Goal: Register for event/course

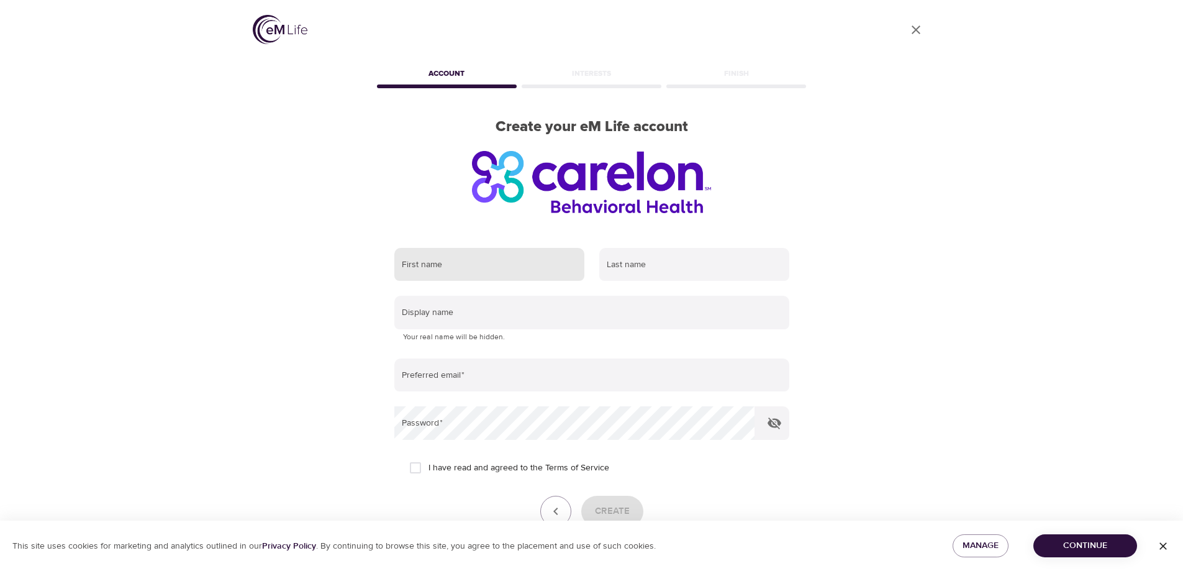
click at [512, 265] on input "text" at bounding box center [489, 265] width 190 height 34
type input "Troy"
type input "Carlson"
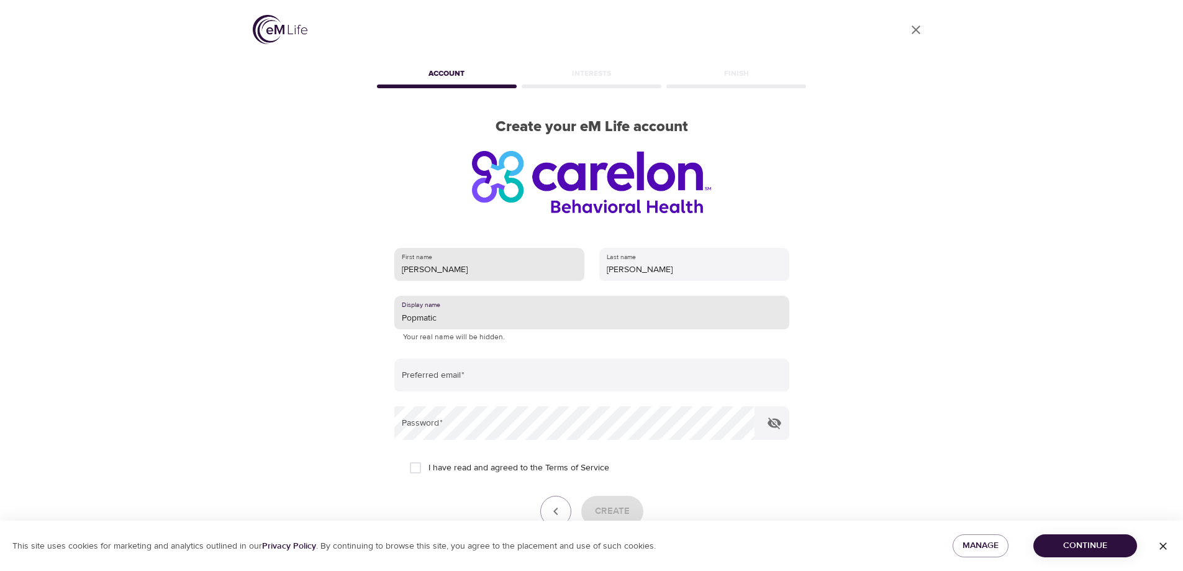
type input "Popmatic"
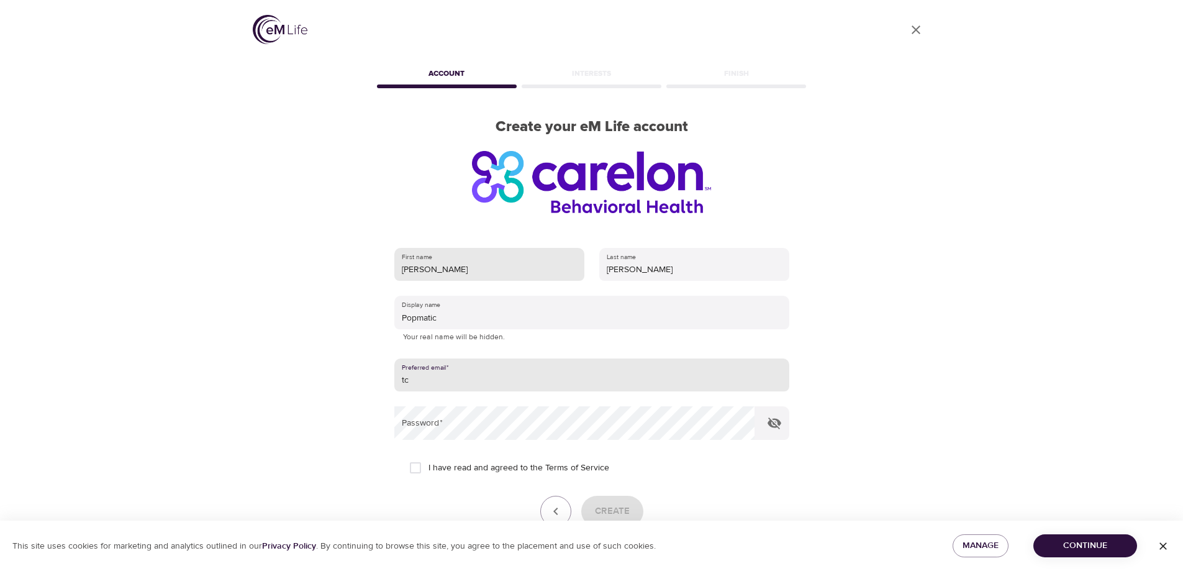
type input "t"
type input "[EMAIL_ADDRESS][DOMAIN_NAME]"
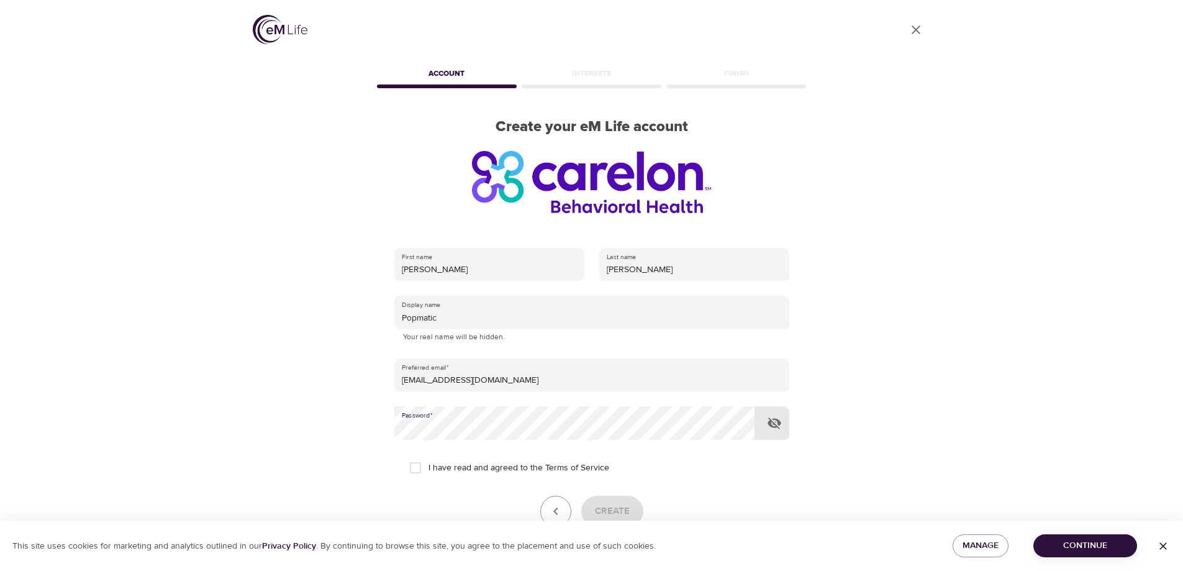
click at [414, 466] on input "I have read and agreed to the Terms of Service" at bounding box center [416, 468] width 26 height 26
checkbox input "true"
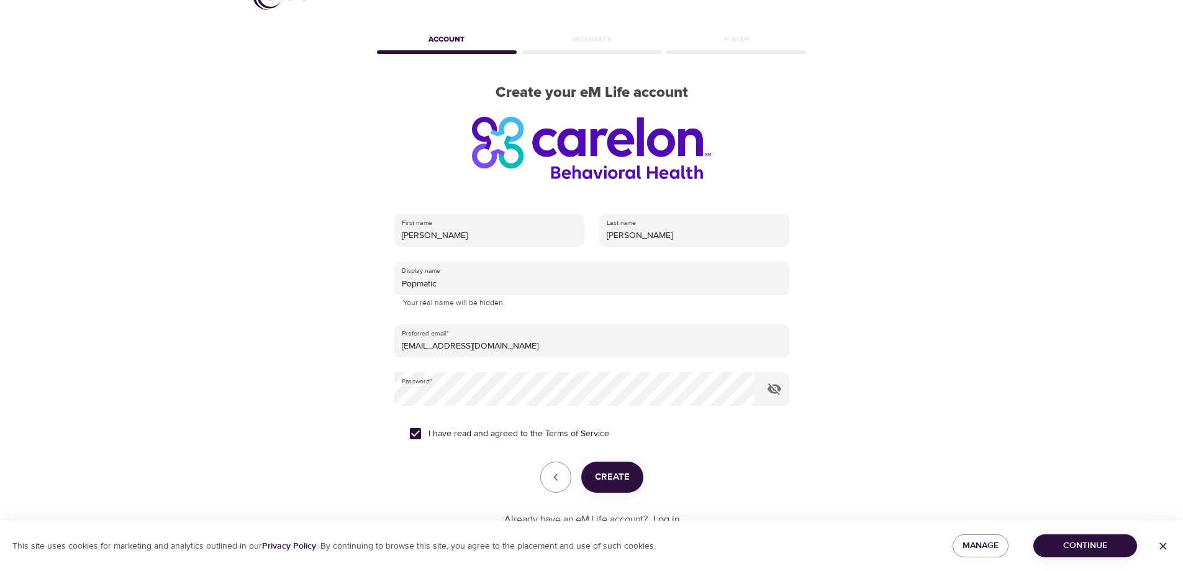
scroll to position [62, 0]
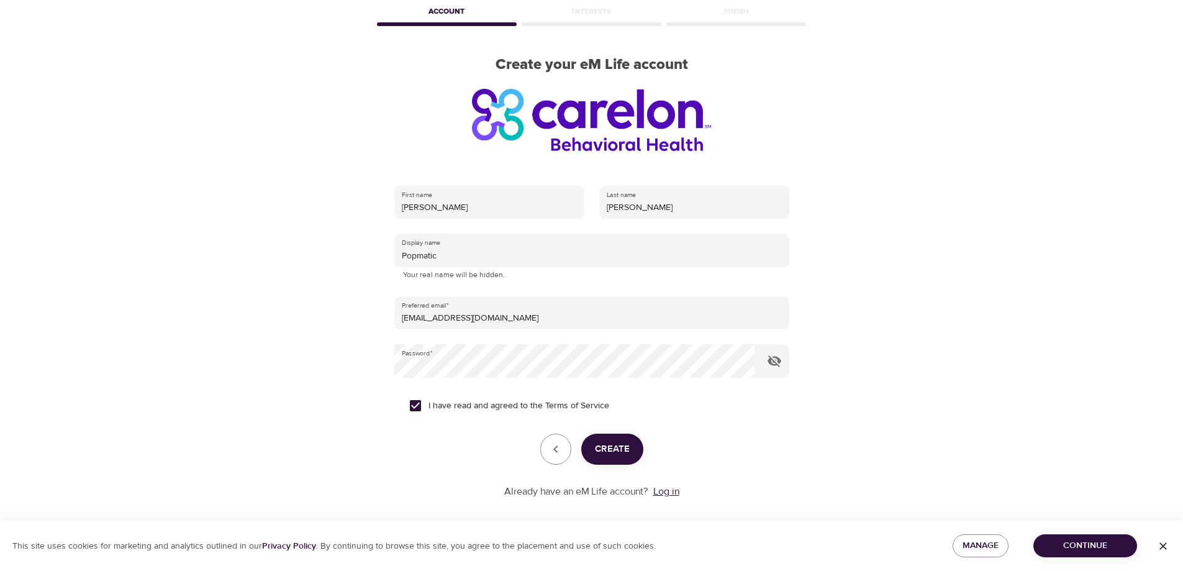
click at [667, 493] on link "Log in" at bounding box center [666, 491] width 26 height 12
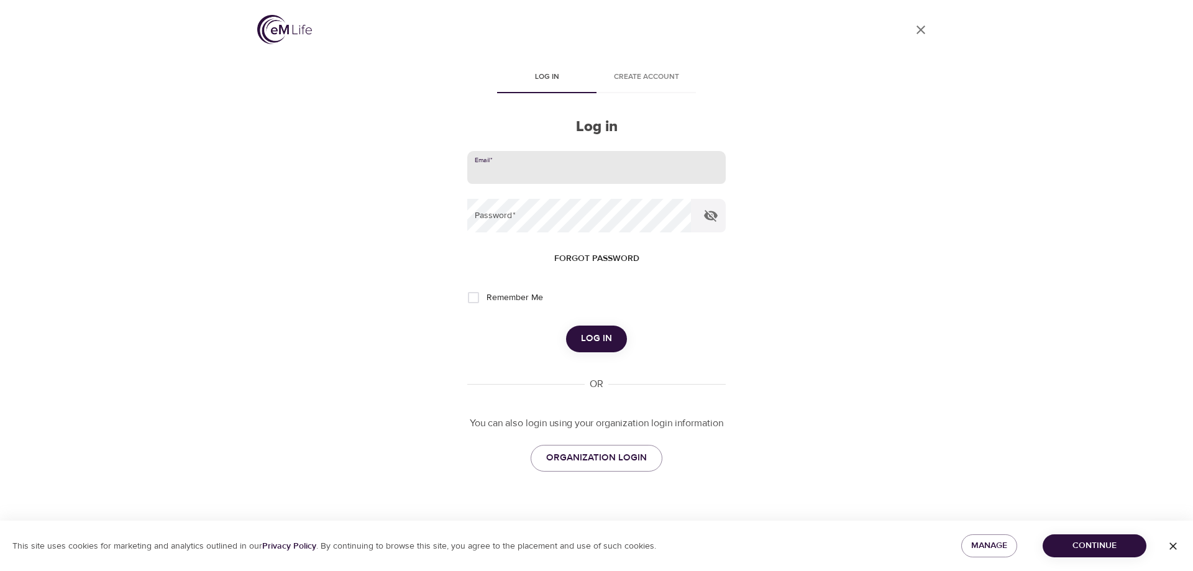
click at [555, 167] on input "email" at bounding box center [596, 168] width 258 height 34
type input "[EMAIL_ADDRESS][DOMAIN_NAME]"
click at [593, 340] on span "Log in" at bounding box center [596, 338] width 31 height 16
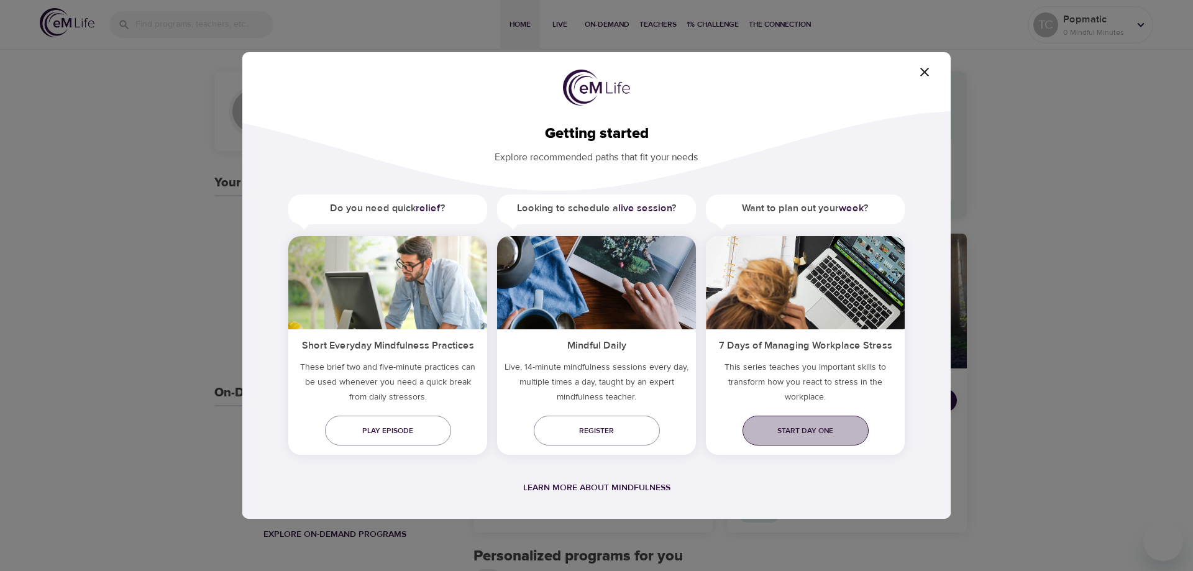
click at [817, 432] on span "Start day one" at bounding box center [805, 430] width 106 height 13
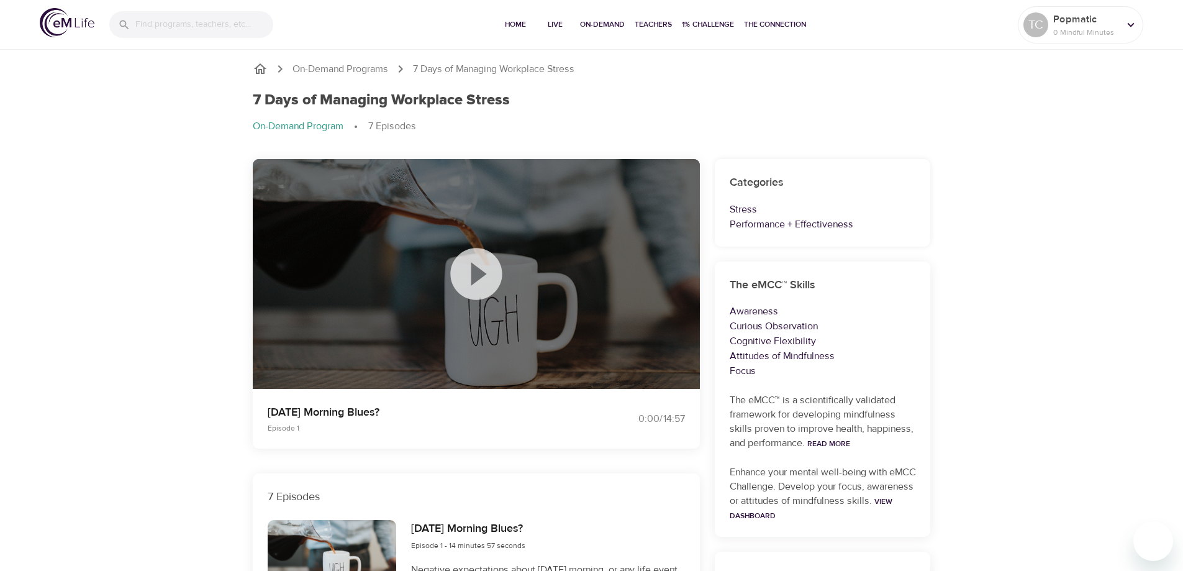
click at [482, 277] on icon at bounding box center [476, 274] width 62 height 62
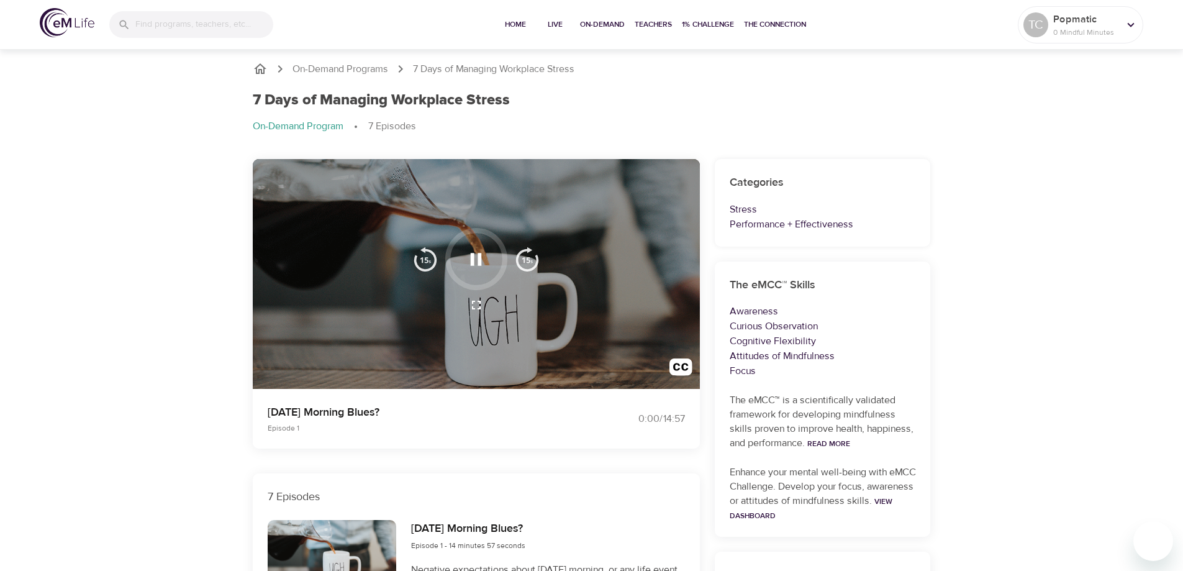
click at [469, 407] on p "Monday Morning Blues?" at bounding box center [422, 412] width 309 height 17
click at [474, 302] on icon "button" at bounding box center [476, 305] width 9 height 9
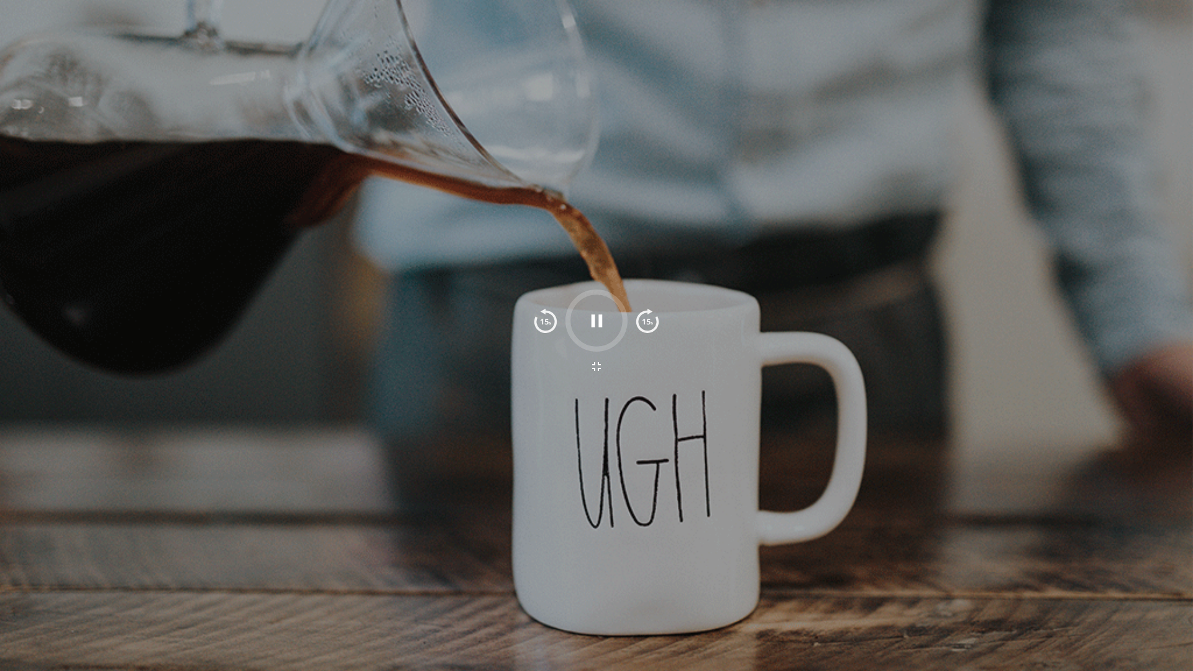
click at [593, 320] on icon "button" at bounding box center [596, 320] width 11 height 12
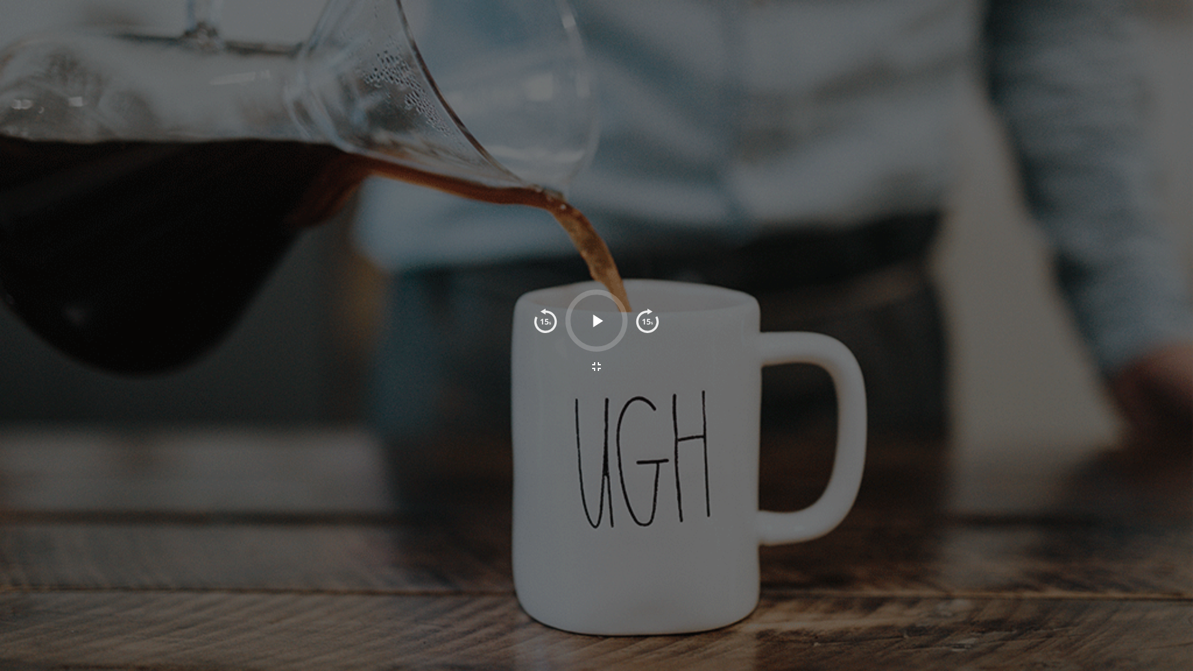
click at [591, 321] on icon "button" at bounding box center [597, 321] width 22 height 22
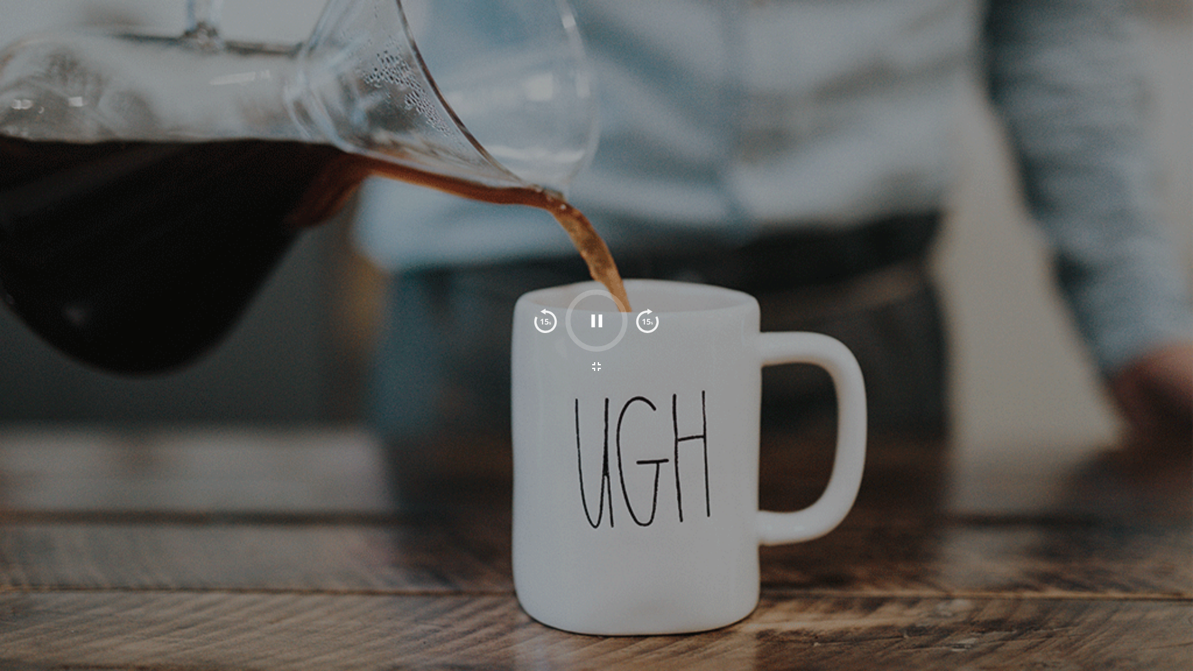
drag, startPoint x: 488, startPoint y: 638, endPoint x: 489, endPoint y: 670, distance: 32.3
click at [488, 570] on div at bounding box center [596, 335] width 1193 height 671
click at [596, 367] on icon "button" at bounding box center [596, 366] width 15 height 15
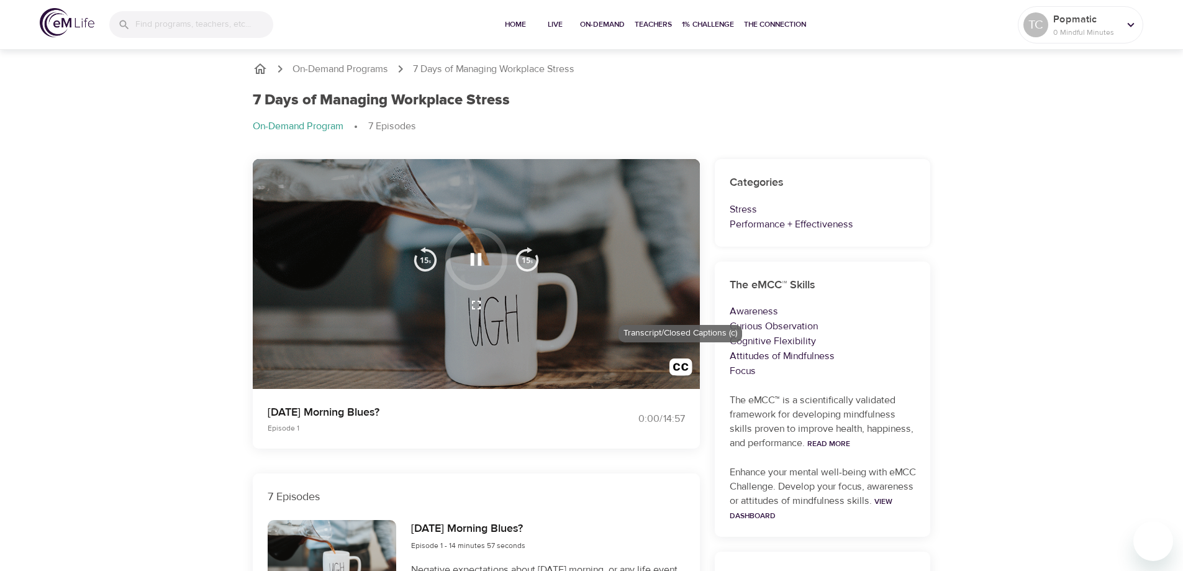
click at [673, 366] on img "button" at bounding box center [681, 369] width 23 height 23
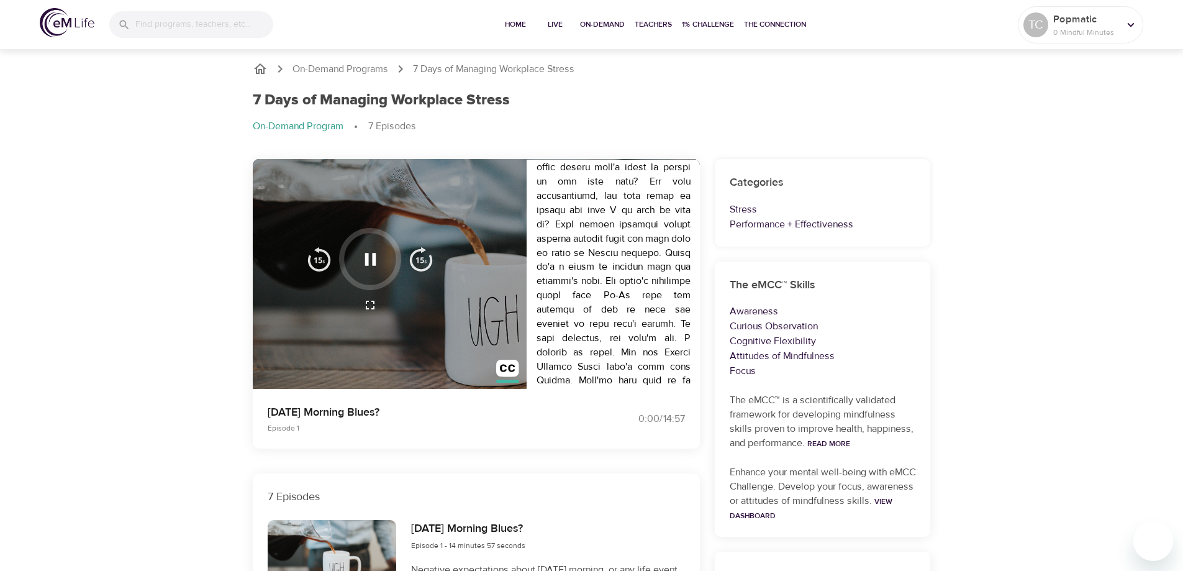
scroll to position [186, 0]
click at [298, 425] on p "Episode 1" at bounding box center [422, 427] width 309 height 11
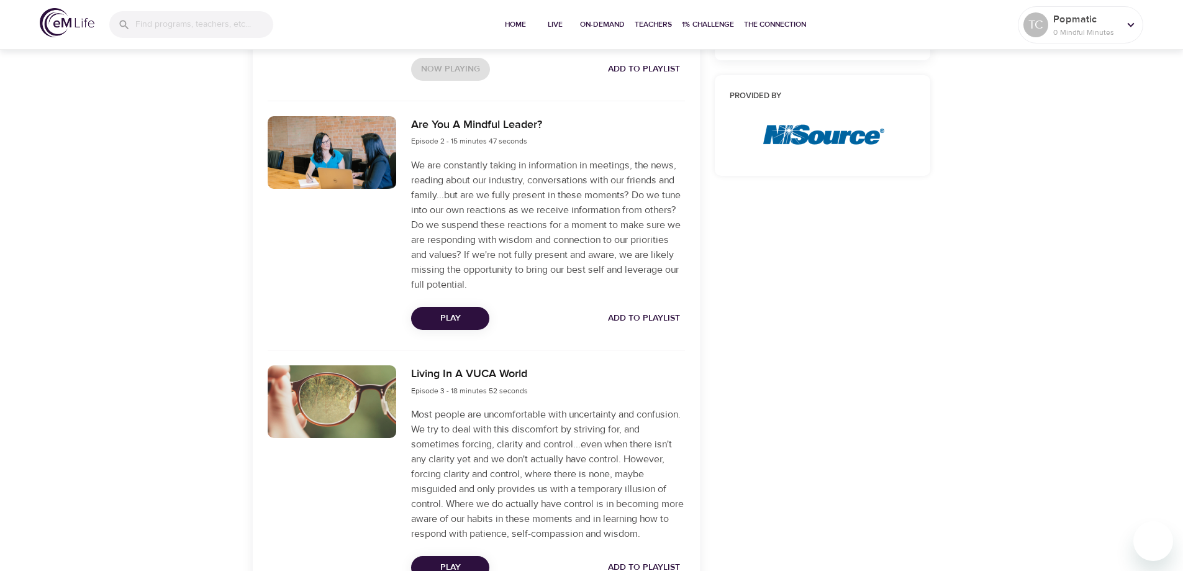
scroll to position [745, 0]
